Goal: Task Accomplishment & Management: Manage account settings

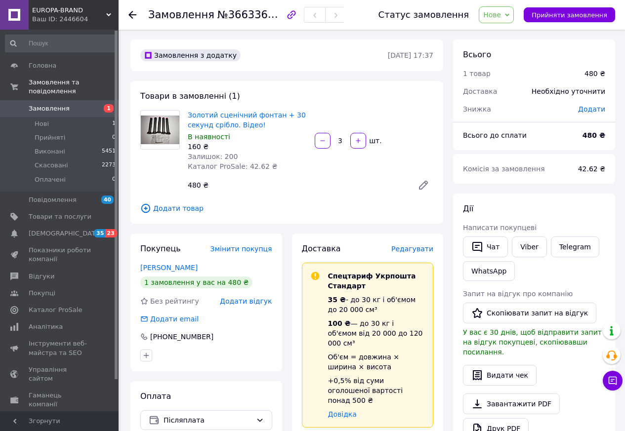
click at [320, 86] on div "Товари в замовленні (1) Золотий сценічний фонтан + 30 секунд срібло. Відео! В н…" at bounding box center [286, 152] width 313 height 143
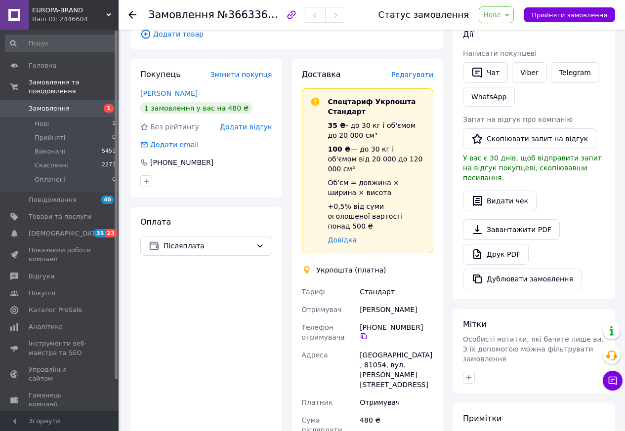
scroll to position [198, 0]
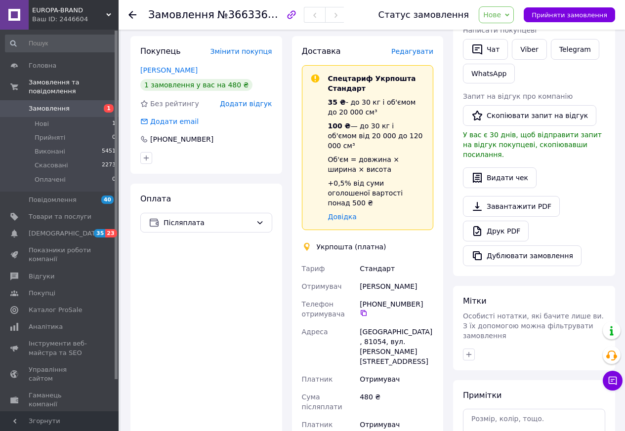
click at [444, 204] on div "Доставка Редагувати Спецтариф Укрпошта Стандарт 35 ₴ - до 30 кг і об'ємом до 20…" at bounding box center [368, 311] width 162 height 550
drag, startPoint x: 446, startPoint y: 197, endPoint x: 448, endPoint y: 190, distance: 7.3
click at [447, 193] on div "Доставка Редагувати Спецтариф Укрпошта Стандарт 35 ₴ - до 30 кг і об'ємом до 20…" at bounding box center [368, 311] width 162 height 550
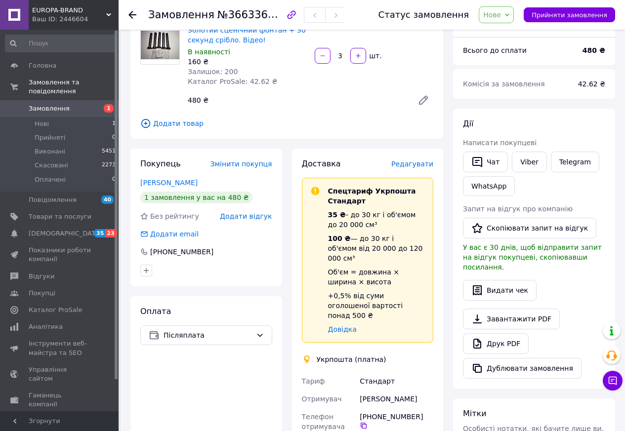
scroll to position [0, 0]
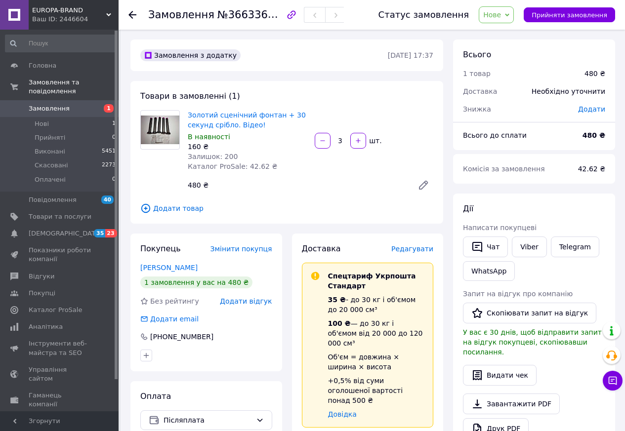
click at [422, 96] on div "Товари в замовленні (1) Золотий сценічний фонтан + 30 секунд срібло. Відео! В н…" at bounding box center [286, 152] width 313 height 143
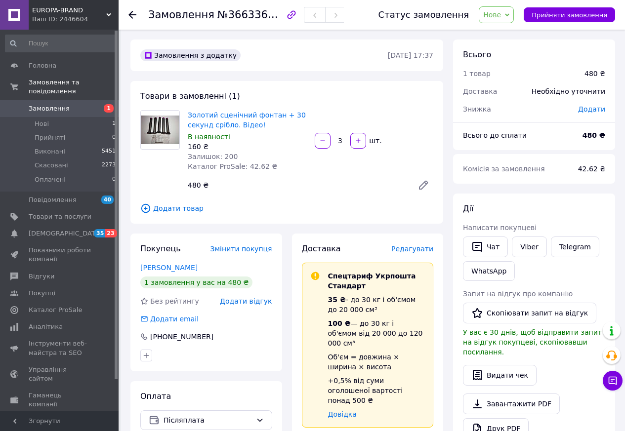
click at [420, 93] on div "Товари в замовленні (1) Золотий сценічний фонтан + 30 секунд срібло. Відео! В н…" at bounding box center [286, 152] width 313 height 143
click at [420, 91] on div "Товари в замовленні (1) Золотий сценічний фонтан + 30 секунд срібло. Відео! В н…" at bounding box center [286, 152] width 313 height 143
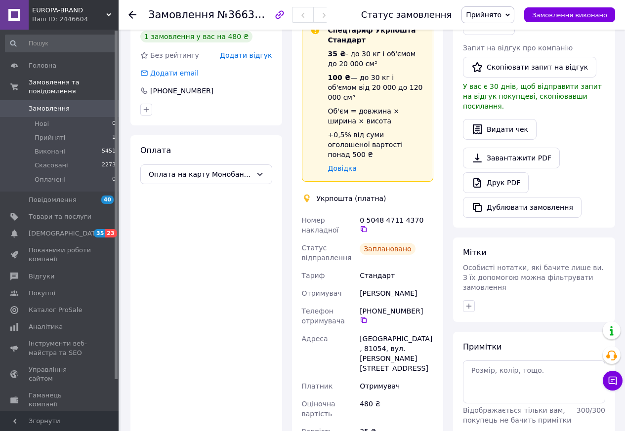
scroll to position [247, 0]
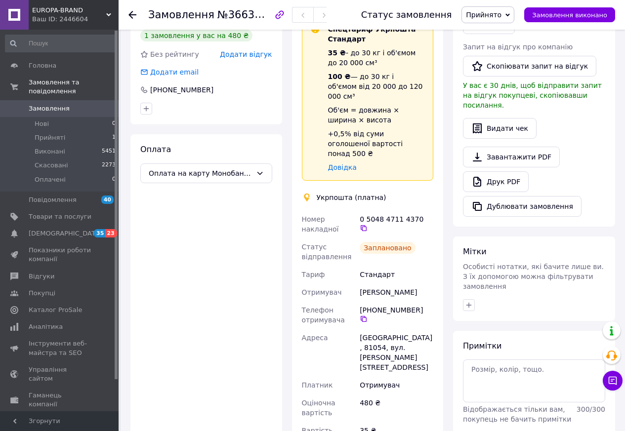
click at [498, 15] on span "Прийнято" at bounding box center [484, 15] width 36 height 8
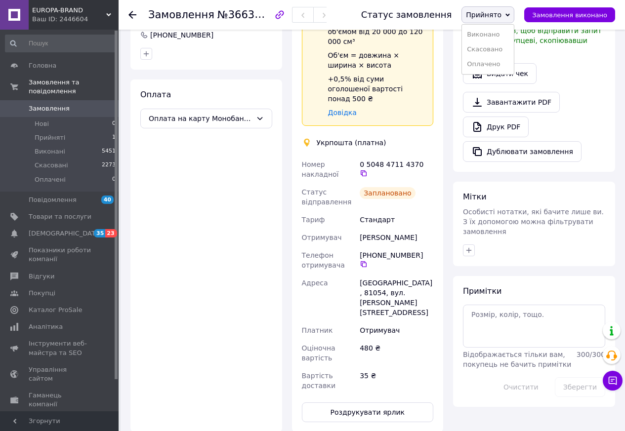
scroll to position [346, 0]
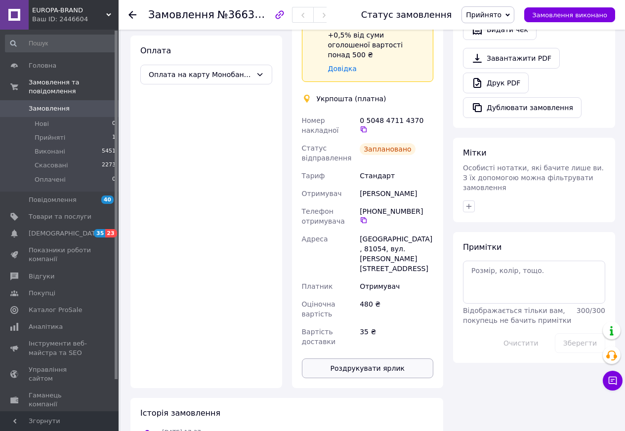
click at [391, 359] on button "Роздрукувати ярлик" at bounding box center [368, 369] width 132 height 20
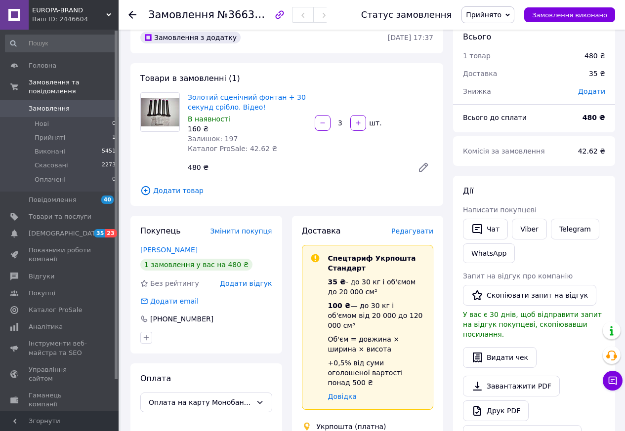
scroll to position [0, 0]
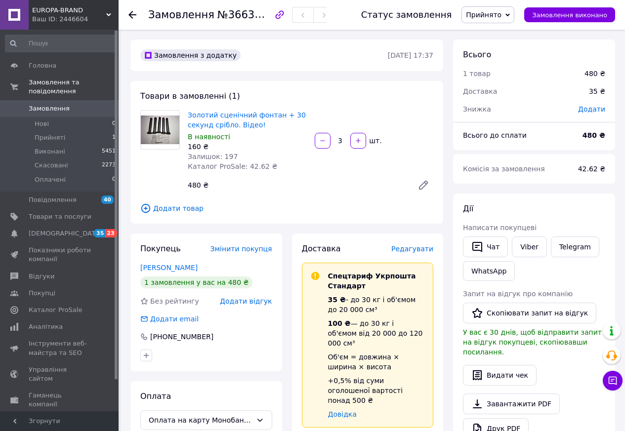
drag, startPoint x: 374, startPoint y: 107, endPoint x: 374, endPoint y: 100, distance: 6.9
click at [374, 103] on div "Товари в замовленні (1) Золотий сценічний фонтан + 30 секунд срібло. Відео! В н…" at bounding box center [286, 152] width 313 height 143
drag, startPoint x: 374, startPoint y: 100, endPoint x: 379, endPoint y: 95, distance: 7.0
click at [376, 98] on div "Товари в замовленні (1) Золотий сценічний фонтан + 30 секунд срібло. Відео! В н…" at bounding box center [286, 152] width 313 height 143
click at [492, 16] on span "Прийнято" at bounding box center [484, 15] width 36 height 8
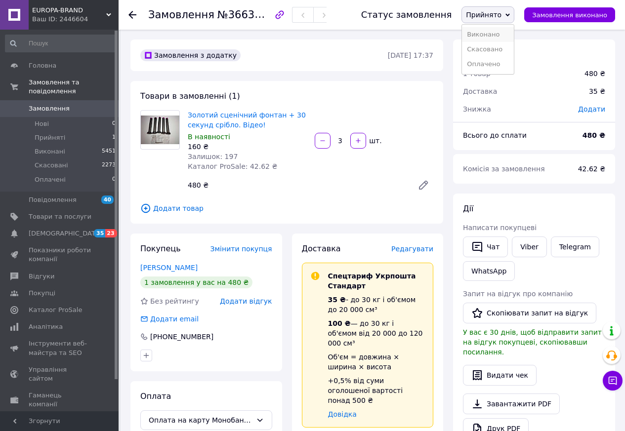
click at [491, 36] on li "Виконано" at bounding box center [488, 34] width 52 height 15
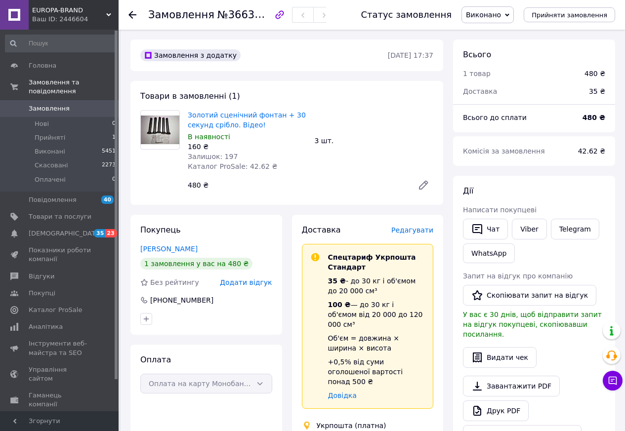
drag, startPoint x: 417, startPoint y: 136, endPoint x: 413, endPoint y: 131, distance: 5.9
click at [415, 135] on div "3 шт." at bounding box center [374, 141] width 127 height 14
click at [412, 128] on div "Золотий сценічний фонтан + 30 секунд срібло. Відео! В наявності 160 ₴ Залишок: …" at bounding box center [310, 152] width 253 height 89
